Goal: Obtain resource: Download file/media

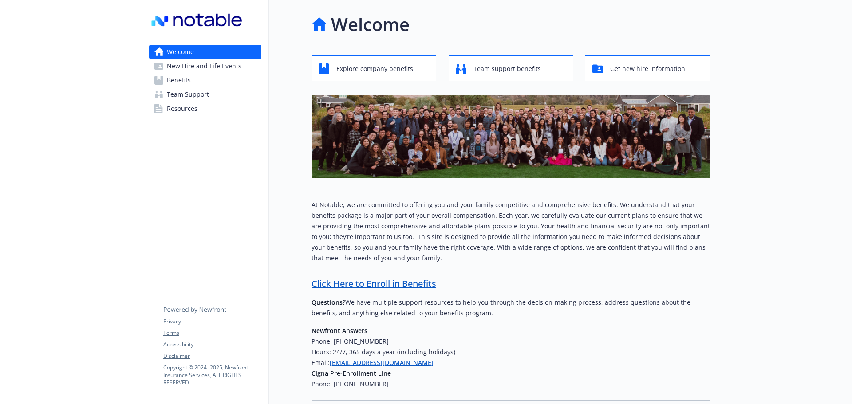
click at [183, 78] on span "Benefits" at bounding box center [179, 80] width 24 height 14
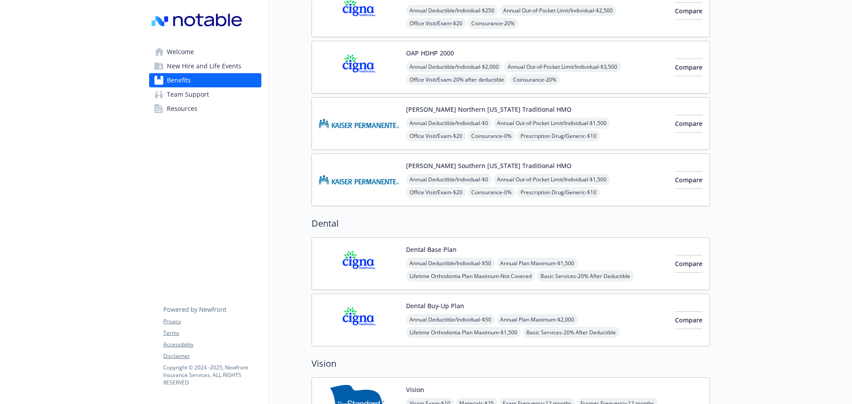
scroll to position [133, 0]
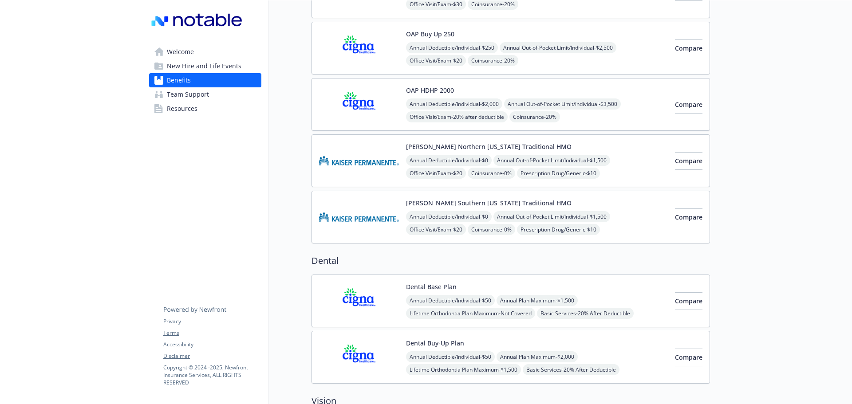
click at [483, 149] on button "[PERSON_NAME] Northern [US_STATE] Traditional HMO" at bounding box center [488, 146] width 165 height 9
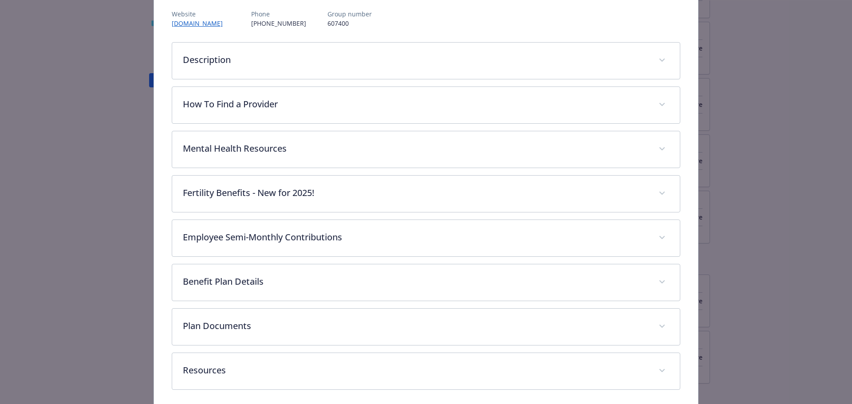
scroll to position [143, 0]
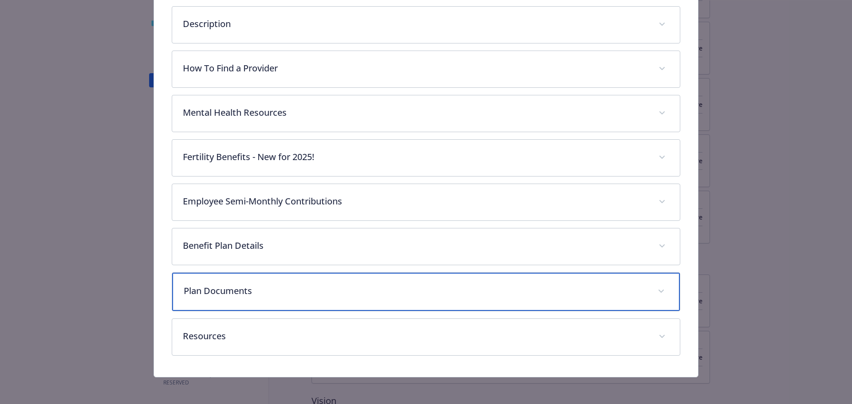
click at [221, 289] on p "Plan Documents" at bounding box center [416, 290] width 464 height 13
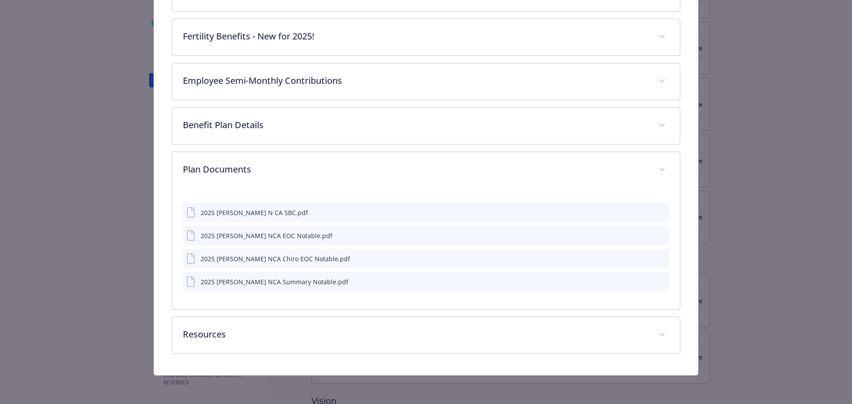
scroll to position [264, 0]
click at [642, 281] on icon "download file" at bounding box center [645, 281] width 7 height 7
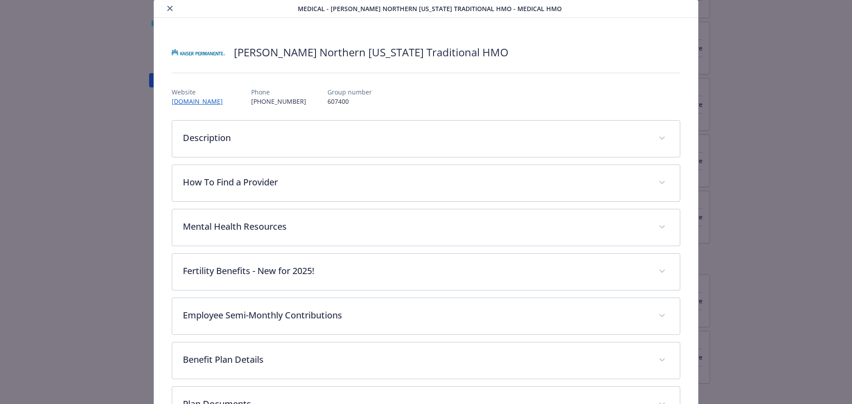
scroll to position [0, 0]
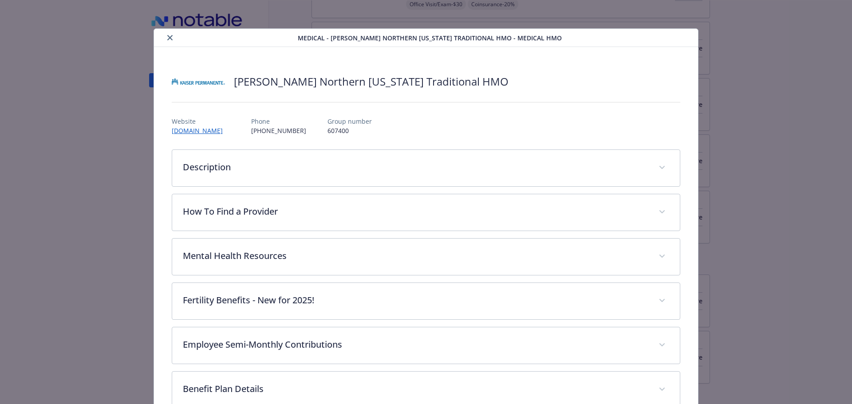
click at [168, 39] on icon "close" at bounding box center [169, 37] width 5 height 5
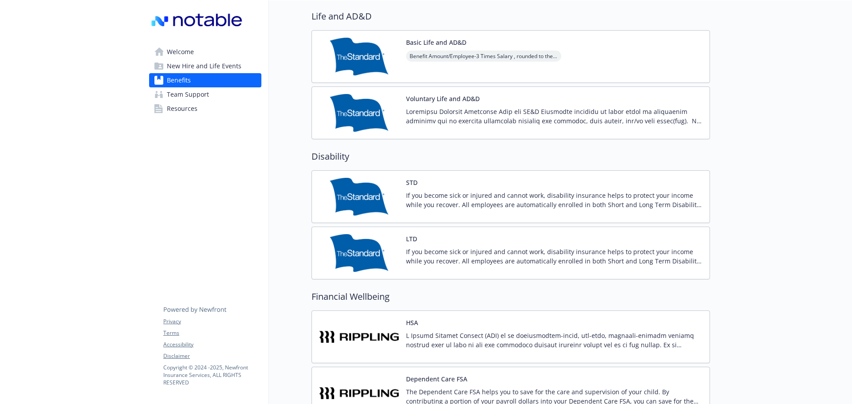
scroll to position [621, 0]
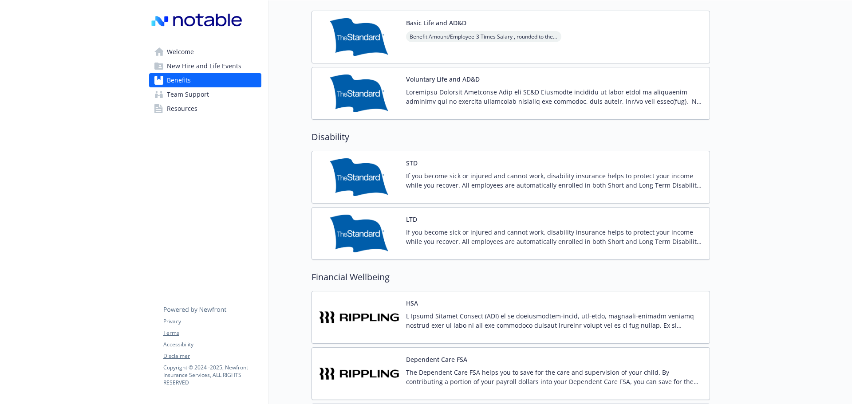
click at [511, 184] on p "If you become sick or injured and cannot work, disability insurance helps to pr…" at bounding box center [554, 180] width 296 height 19
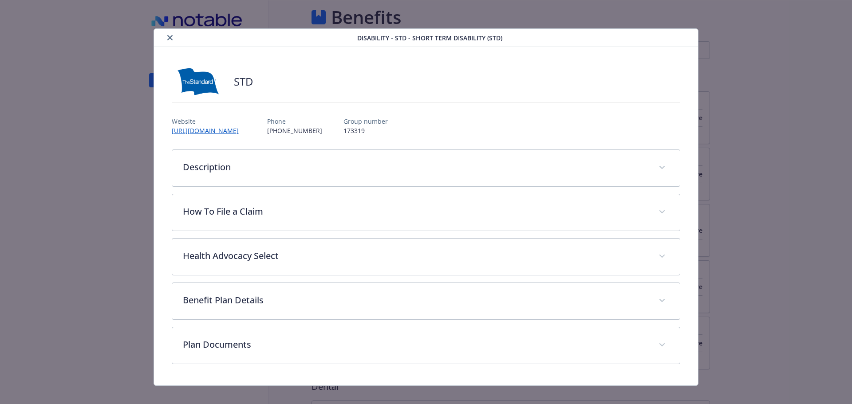
scroll to position [621, 0]
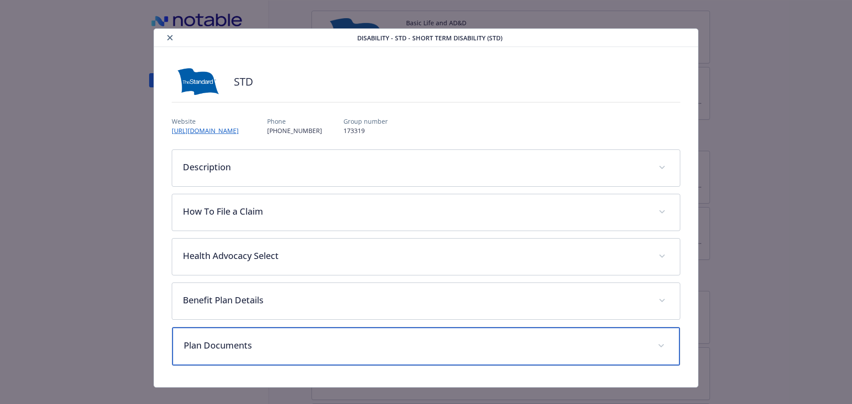
click at [233, 342] on p "Plan Documents" at bounding box center [416, 345] width 464 height 13
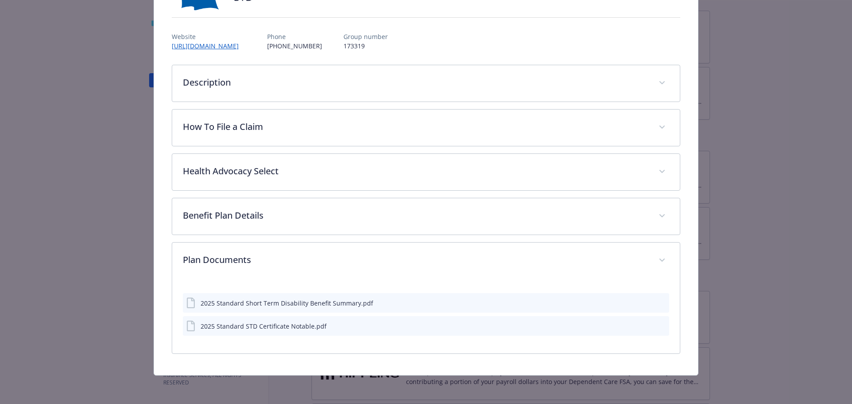
scroll to position [85, 0]
click at [637, 304] on div "2025 Standard Short Term Disability Benefit Summary.pdf" at bounding box center [426, 303] width 487 height 20
click at [642, 302] on icon "download file" at bounding box center [645, 302] width 7 height 7
